Goal: Information Seeking & Learning: Find specific fact

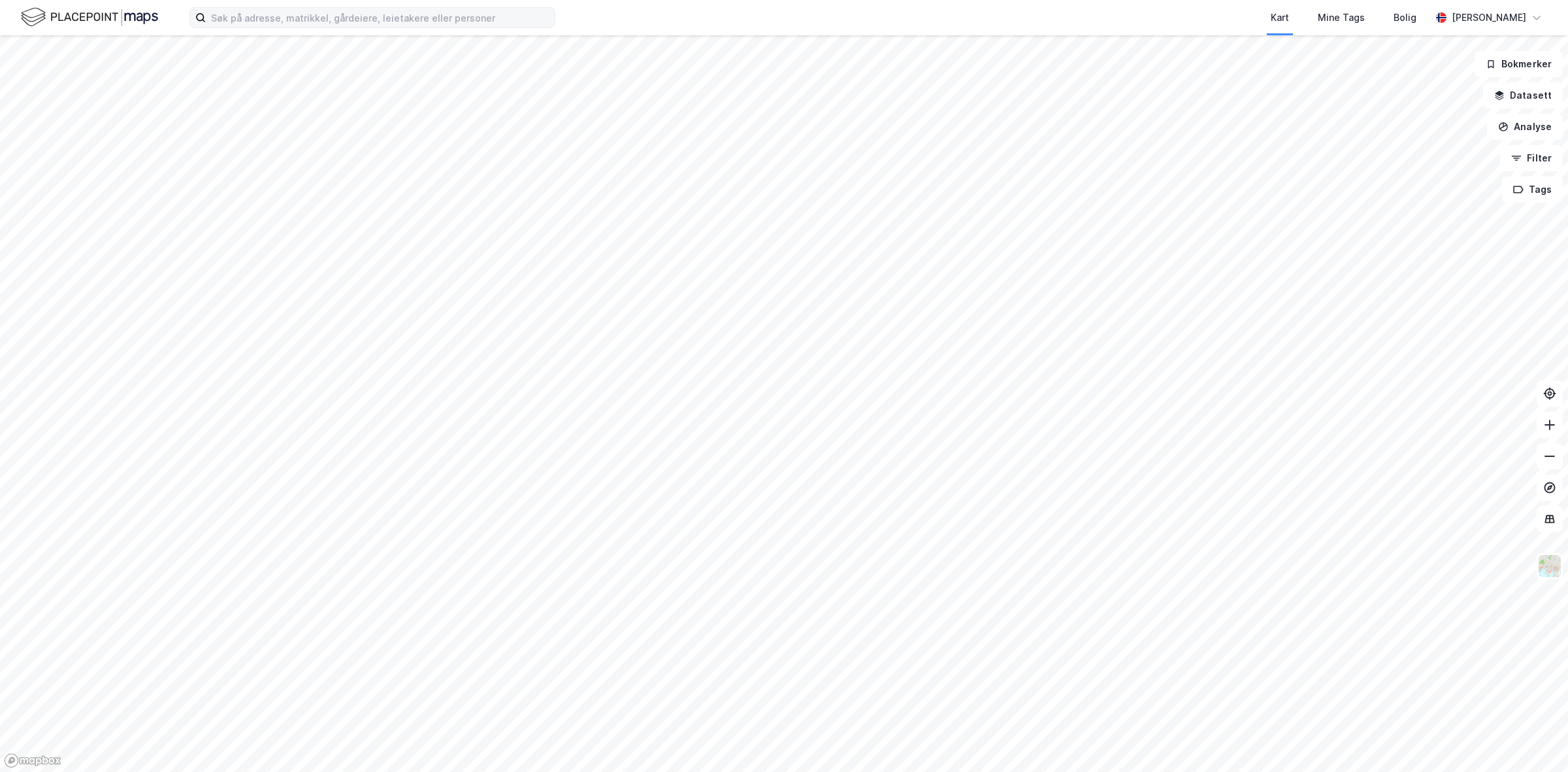
click at [422, 7] on label at bounding box center [373, 18] width 366 height 21
click at [422, 8] on input at bounding box center [381, 18] width 349 height 20
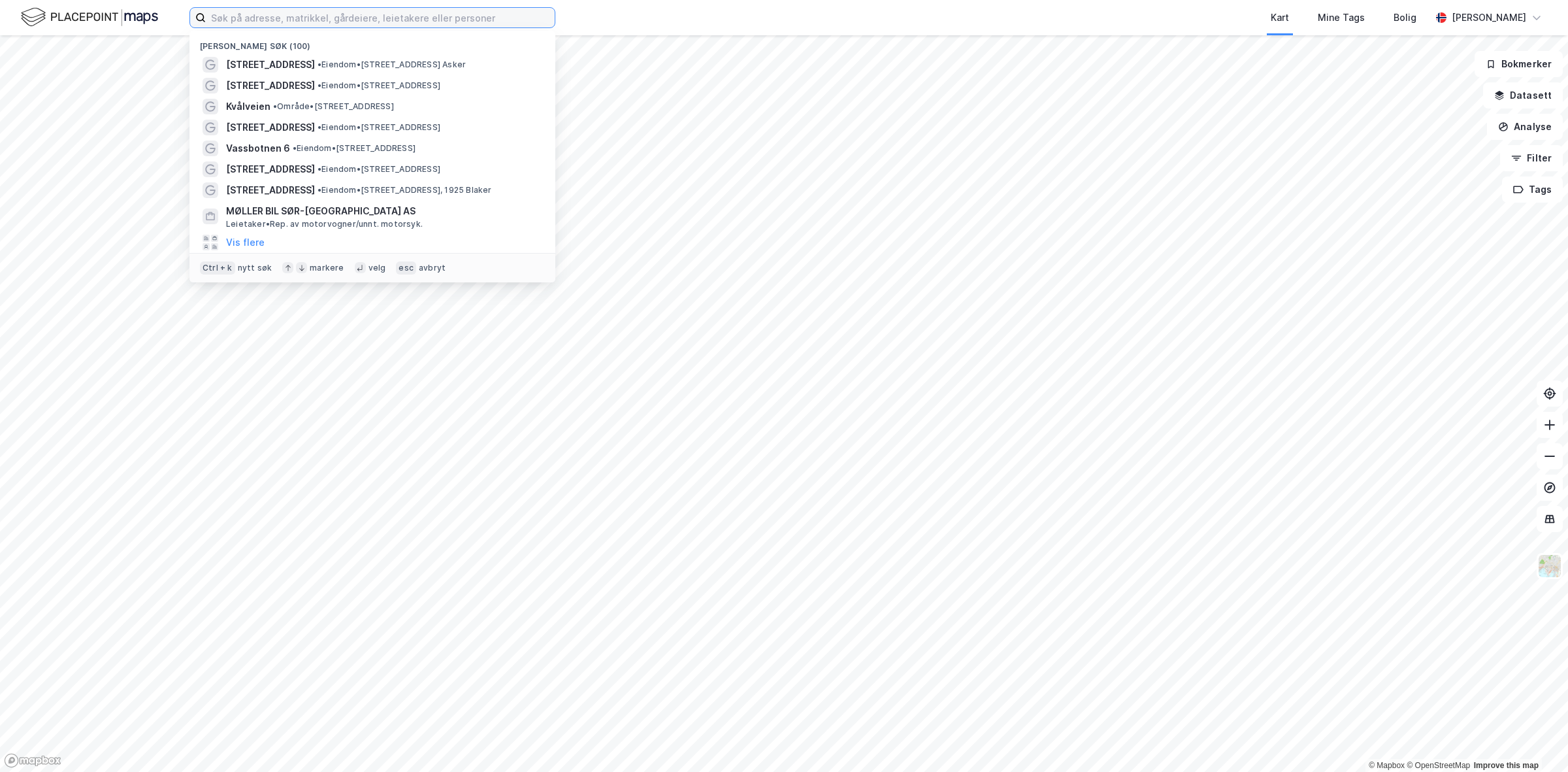
click at [425, 17] on input at bounding box center [381, 18] width 349 height 20
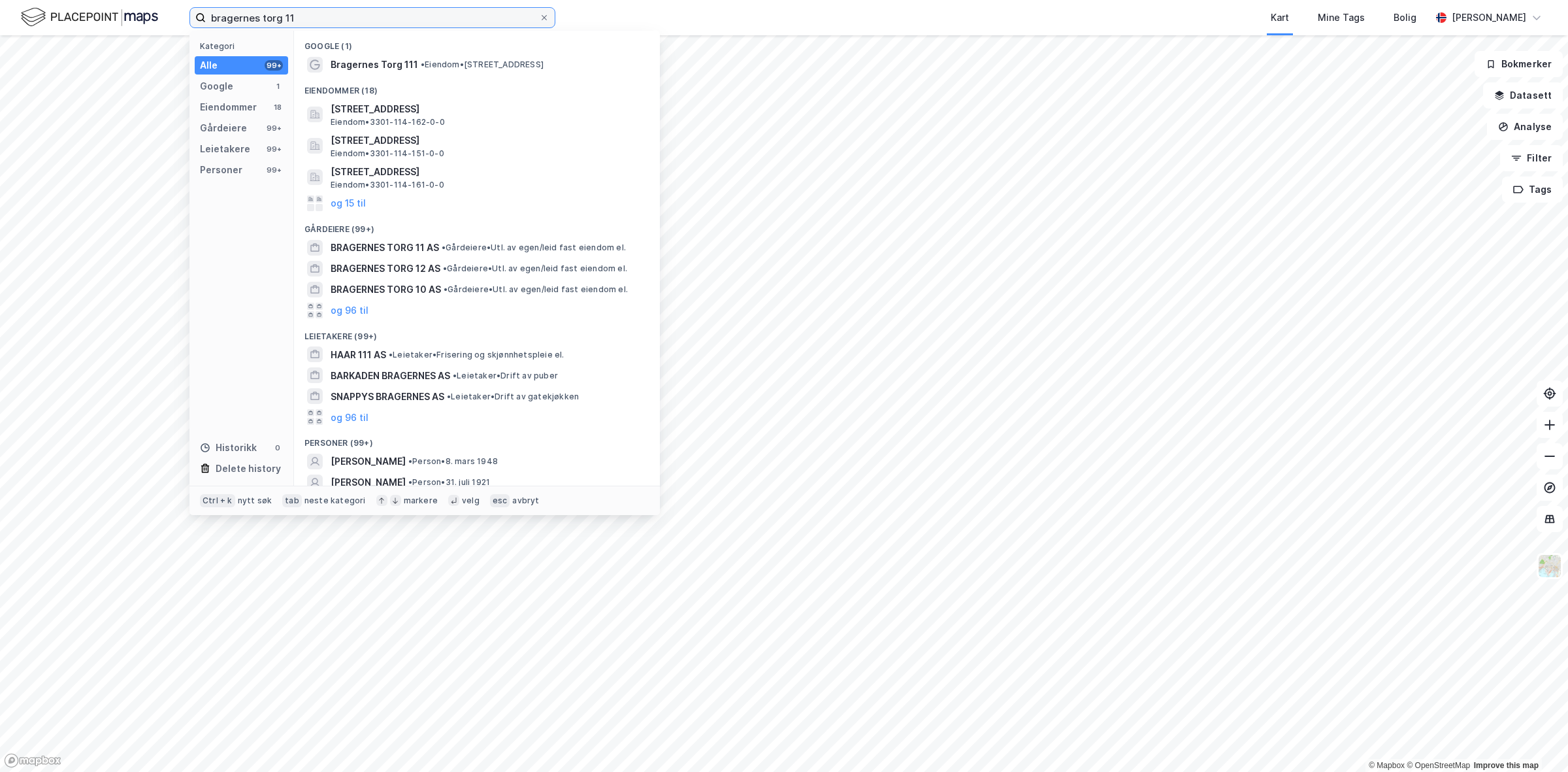
type input "bragernes torg 11"
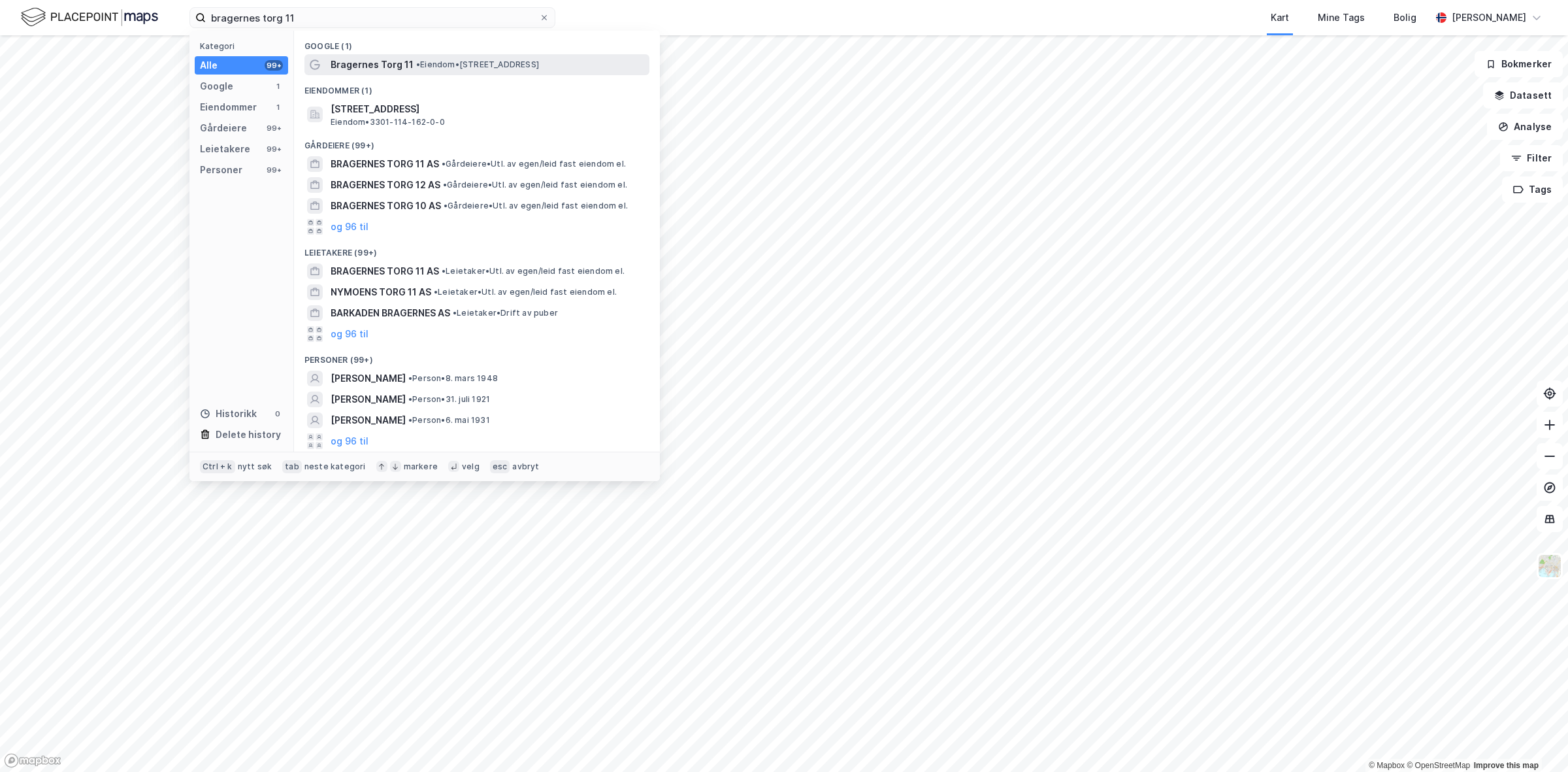
click at [407, 63] on span "Bragernes Torg 11" at bounding box center [372, 65] width 83 height 16
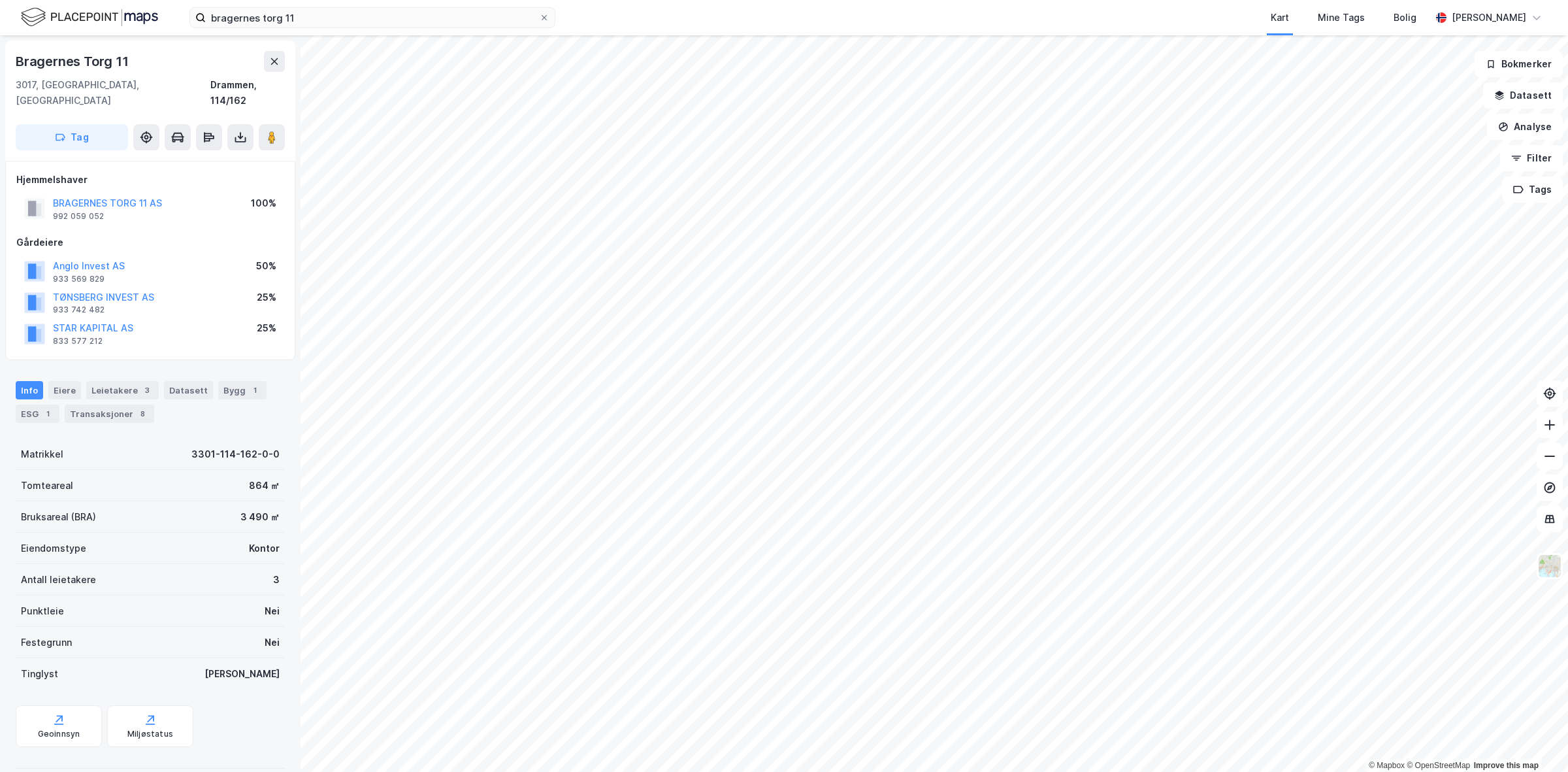
click at [129, 193] on div "BRAGERNES TORG 11 AS 992 059 052 100%" at bounding box center [150, 209] width 268 height 31
click at [0, 0] on button "BRAGERNES TORG 11 AS" at bounding box center [0, 0] width 0 height 0
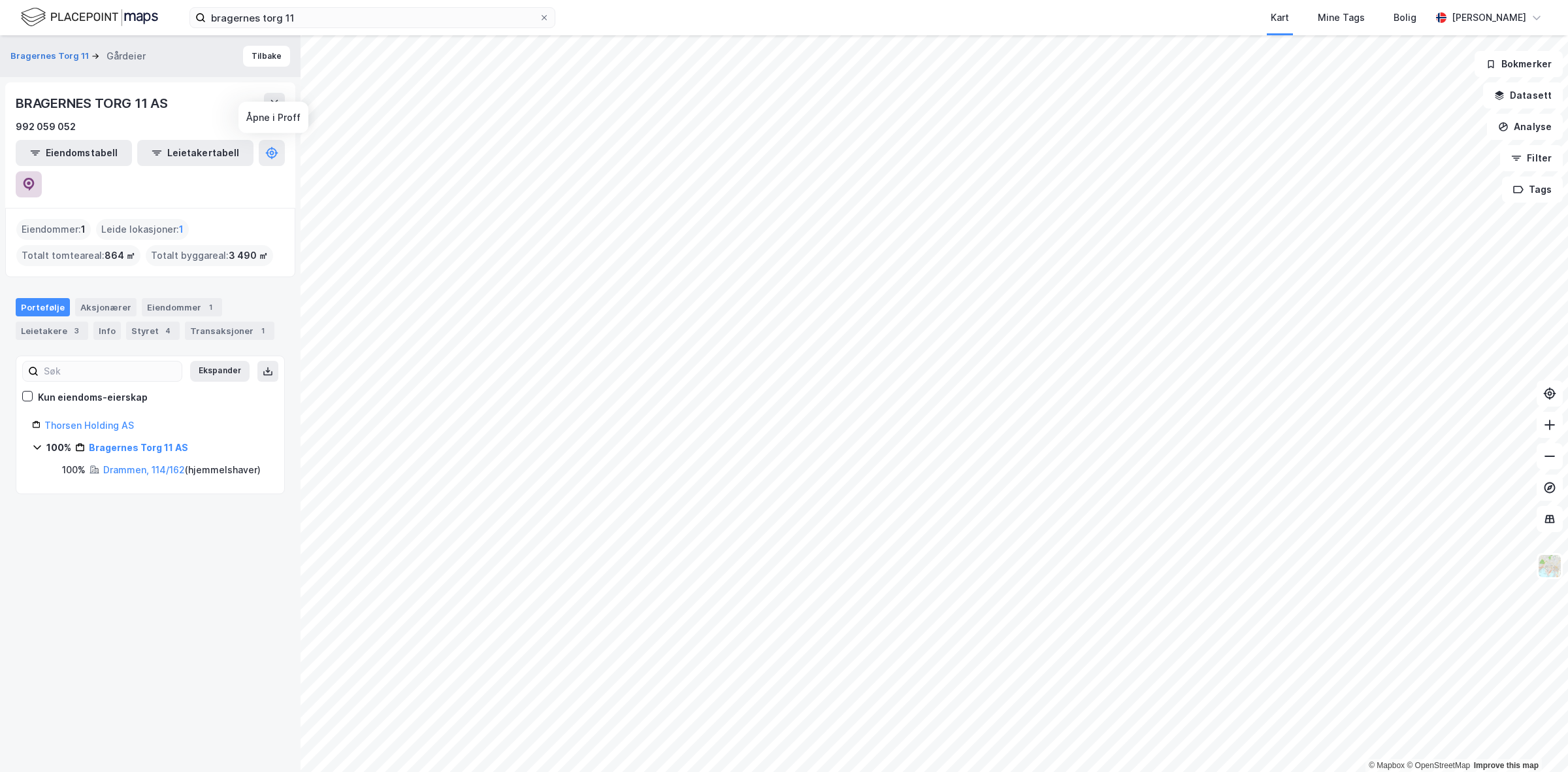
click at [35, 178] on icon at bounding box center [29, 184] width 13 height 13
